Goal: Task Accomplishment & Management: Manage account settings

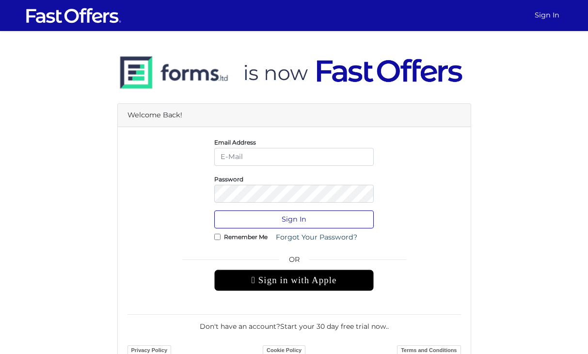
type input "[EMAIL_ADDRESS][DOMAIN_NAME]"
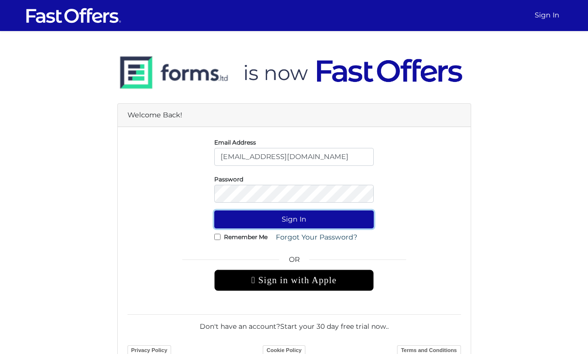
click at [303, 215] on button "Sign In" at bounding box center [293, 219] width 159 height 18
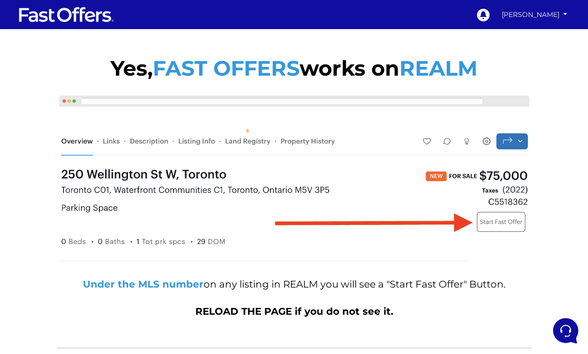
click at [532, 16] on link "[PERSON_NAME]" at bounding box center [534, 14] width 72 height 17
click at [525, 35] on link "My Offers" at bounding box center [536, 34] width 67 height 13
